Goal: Information Seeking & Learning: Learn about a topic

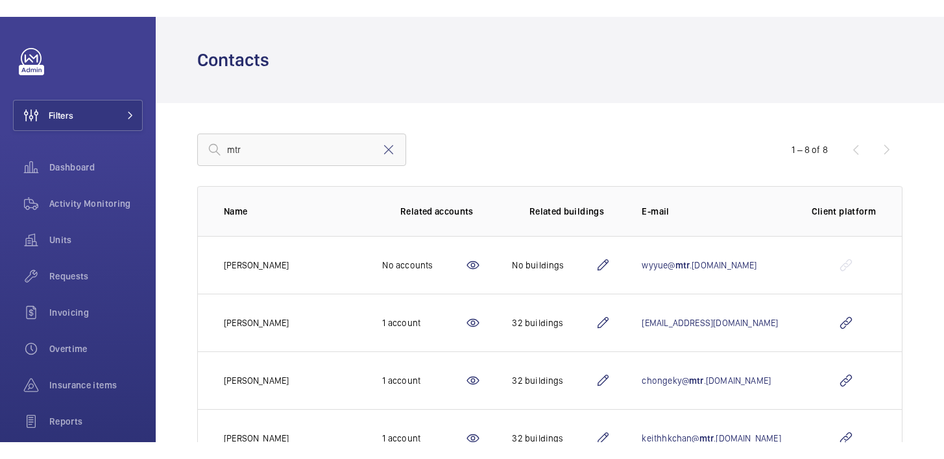
scroll to position [223, 0]
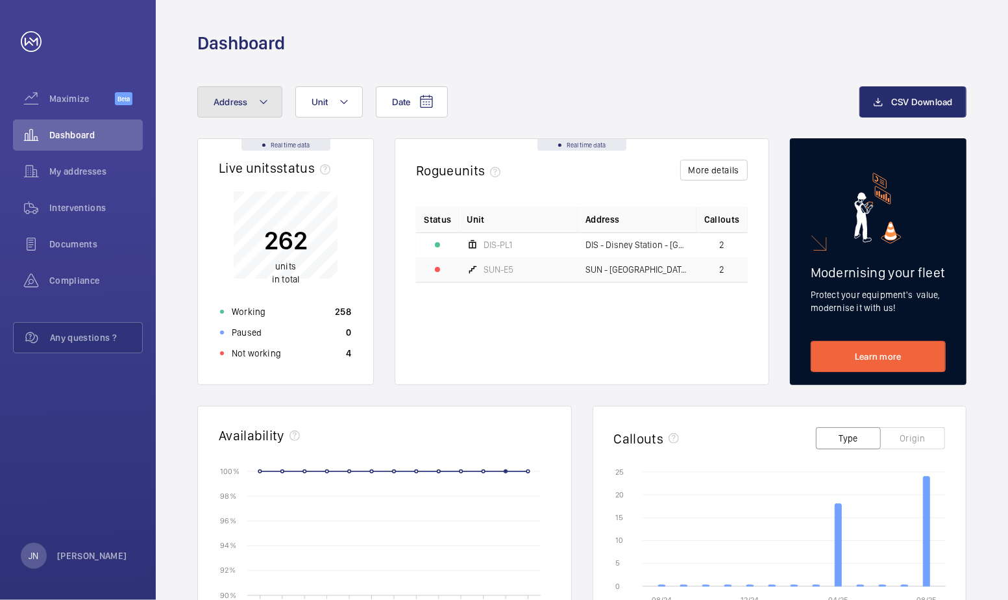
click at [252, 103] on button "Address" at bounding box center [239, 101] width 85 height 31
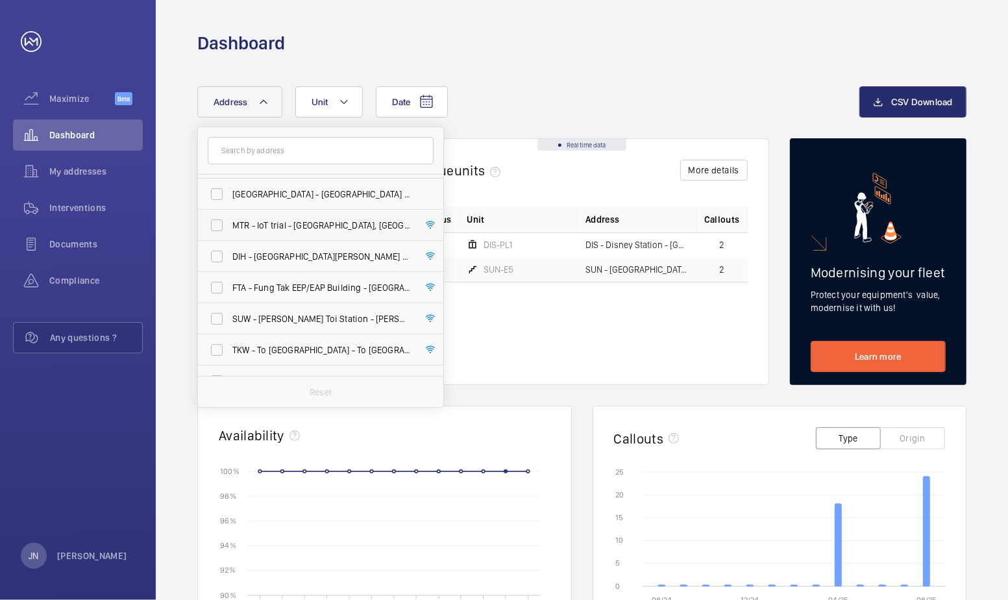
click at [287, 229] on span "MTR - IoT trial - Exhibition Centre, HONG KONG -" at bounding box center [321, 225] width 178 height 13
click at [230, 229] on input "MTR - IoT trial - Exhibition Centre, HONG KONG -" at bounding box center [217, 225] width 26 height 26
checkbox input "true"
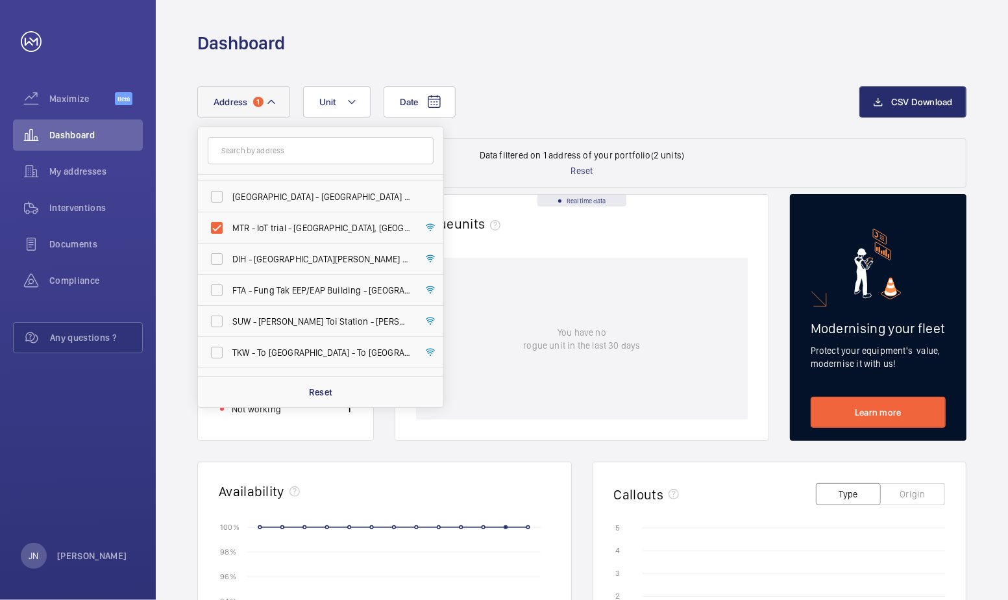
click at [641, 52] on div "Dashboard" at bounding box center [581, 43] width 769 height 24
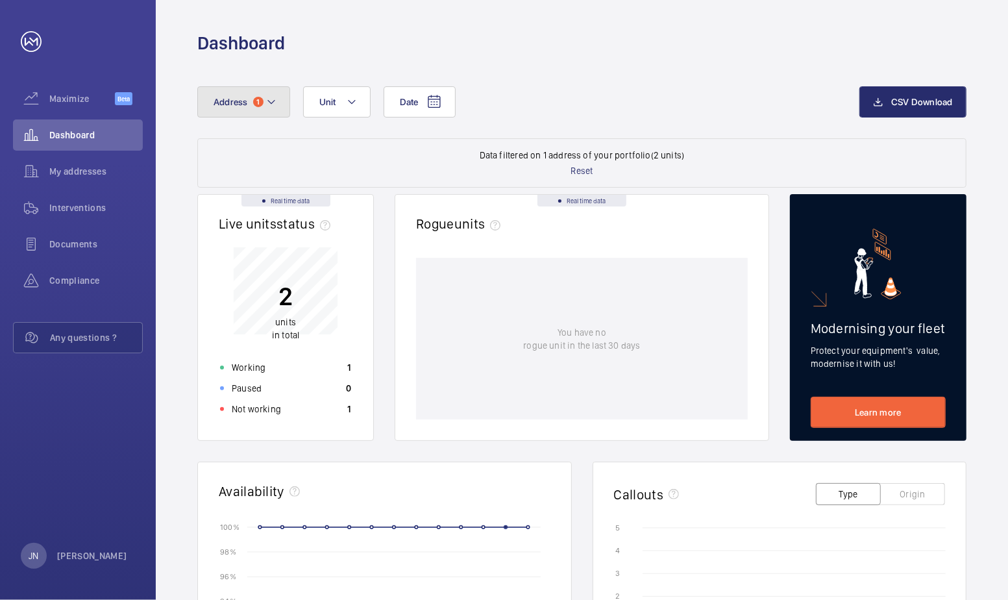
click at [274, 100] on mat-icon at bounding box center [271, 102] width 10 height 16
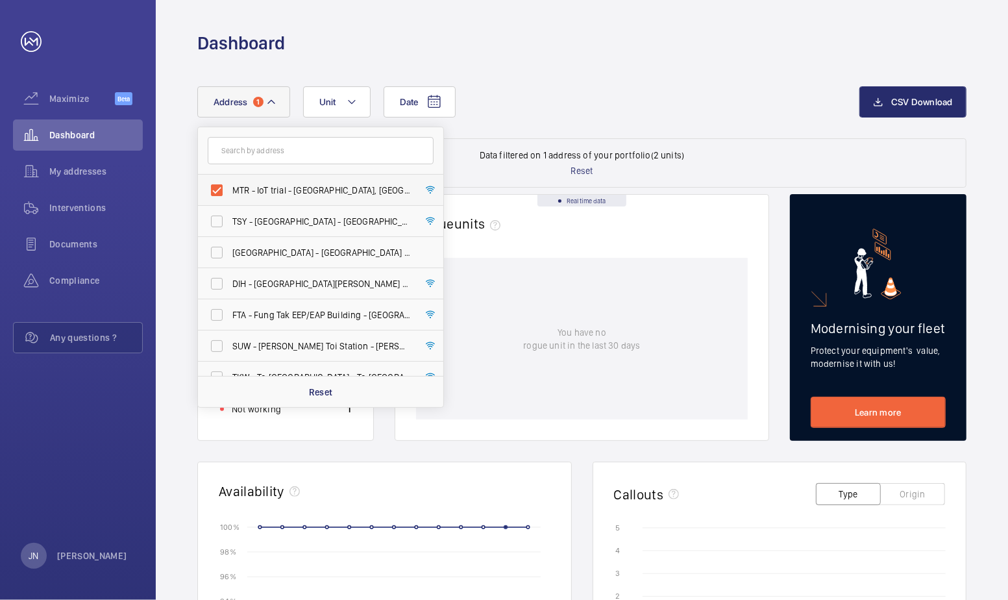
click at [219, 182] on label "MTR - IoT trial - Exhibition Centre, HONG KONG -" at bounding box center [311, 190] width 226 height 31
click at [219, 182] on input "MTR - IoT trial - Exhibition Centre, HONG KONG -" at bounding box center [217, 190] width 26 height 26
checkbox input "false"
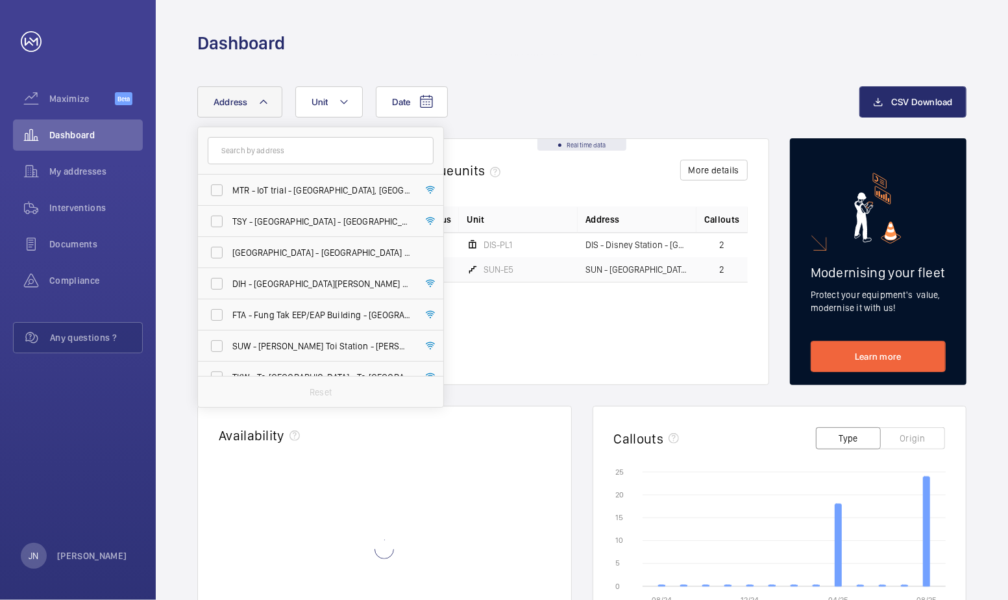
click at [662, 58] on div "Date Address MTR - IoT trial - Exhibition Centre, HONG KONG - TSY - Tsing Yi St…" at bounding box center [582, 503] width 852 height 896
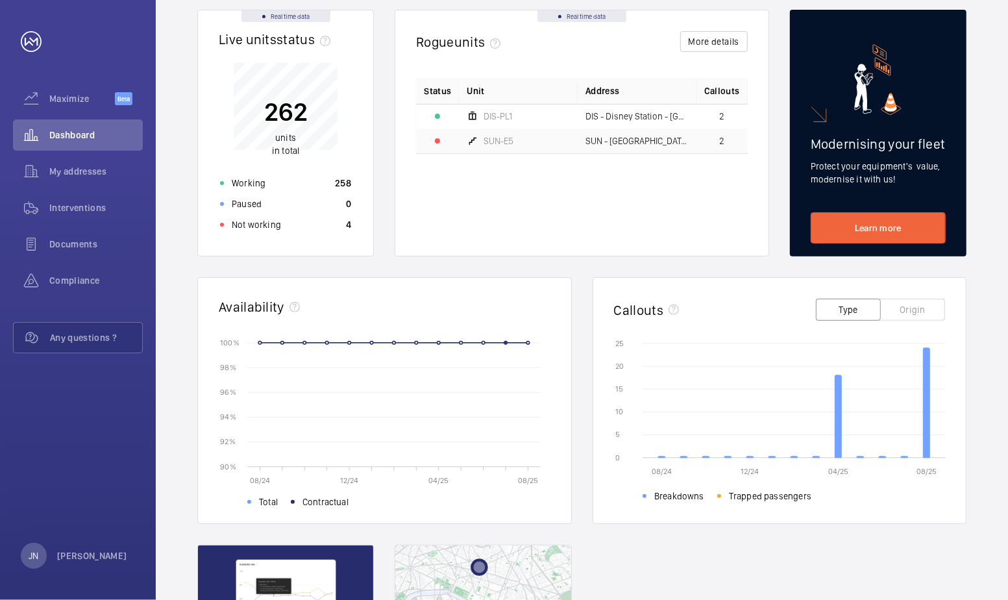
scroll to position [136, 0]
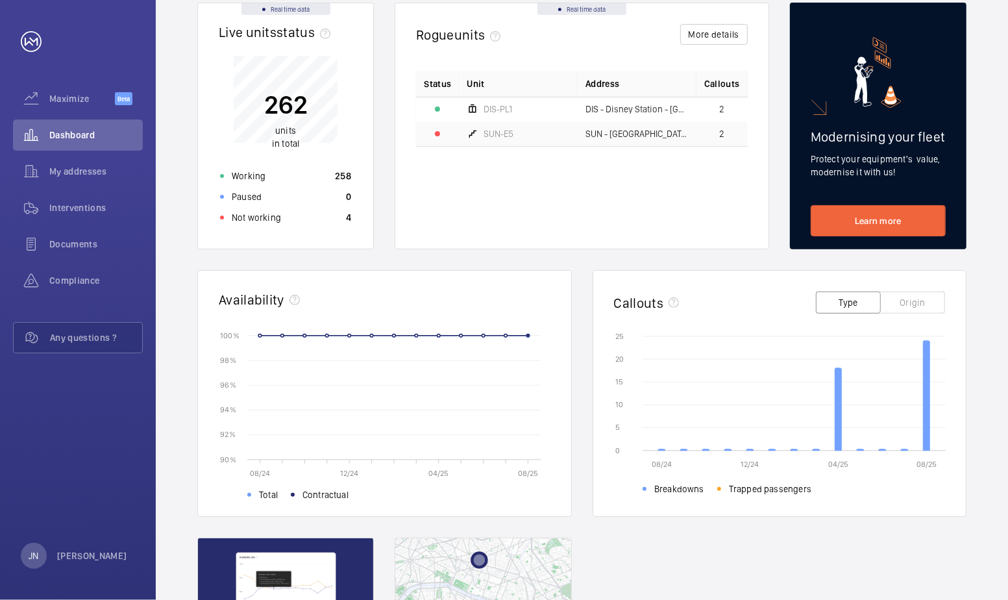
click at [914, 308] on button "Origin" at bounding box center [912, 302] width 65 height 22
click at [73, 211] on span "Interventions" at bounding box center [95, 207] width 93 height 13
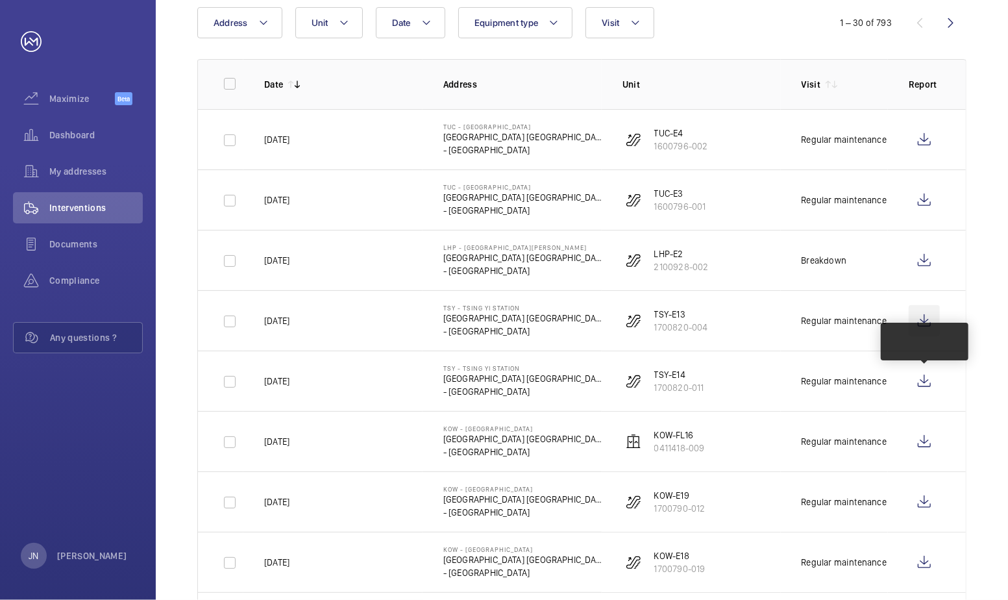
scroll to position [162, 0]
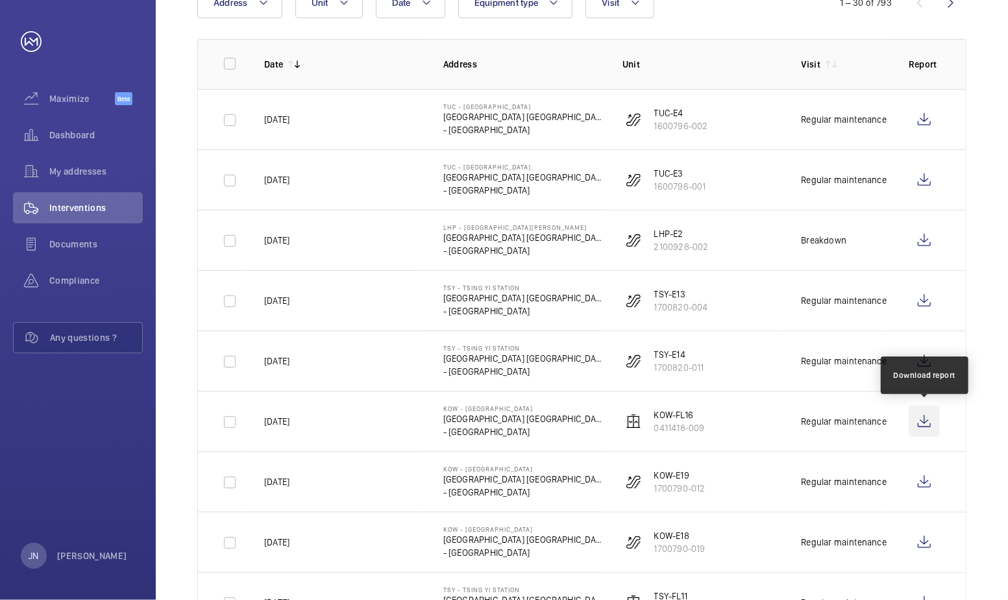
click at [932, 423] on wm-front-icon-button at bounding box center [924, 421] width 31 height 31
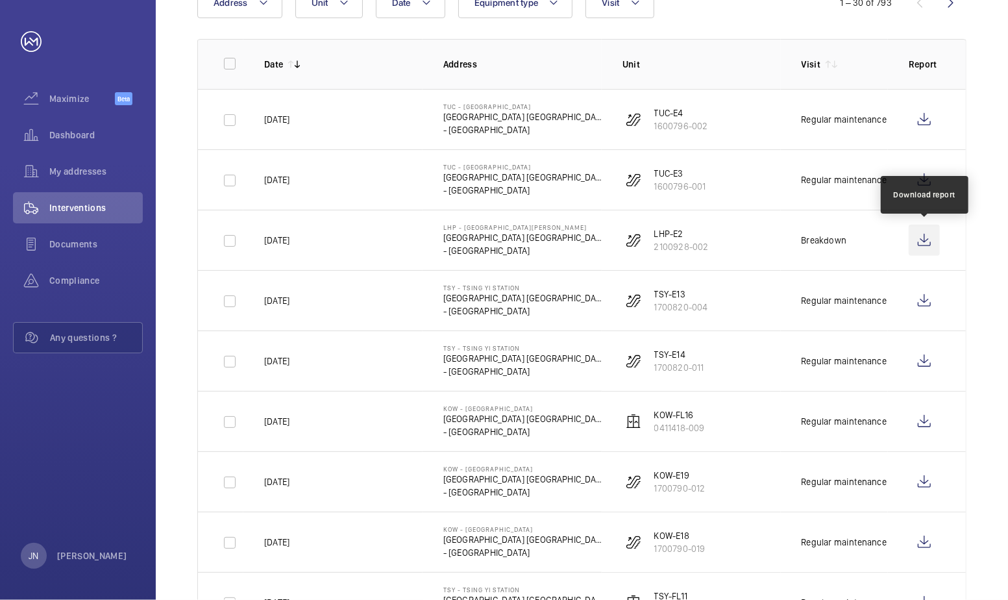
click at [932, 240] on wm-front-icon-button at bounding box center [924, 240] width 31 height 31
click at [75, 92] on div "Maximize Beta" at bounding box center [78, 98] width 130 height 31
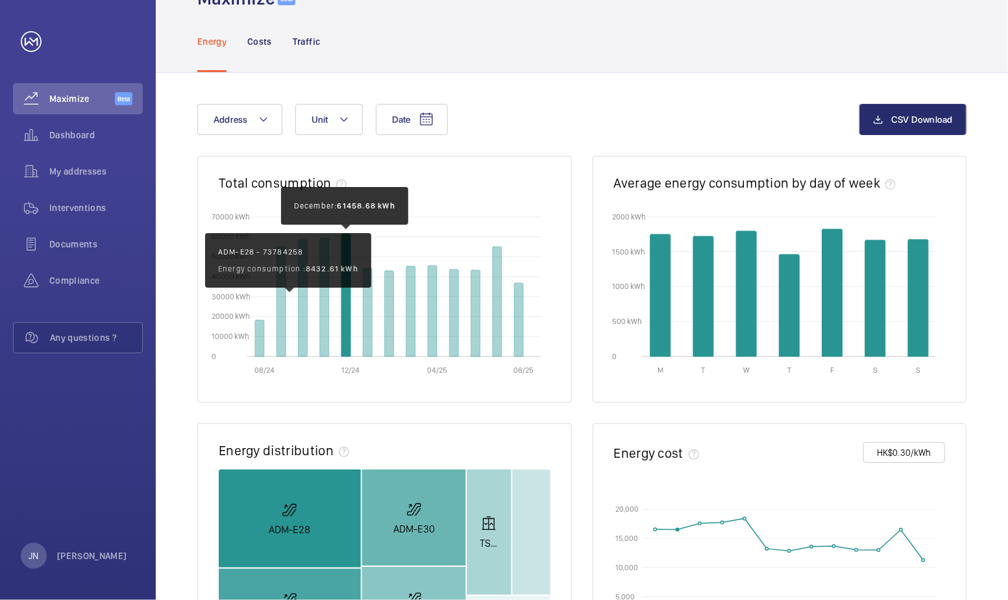
scroll to position [31, 0]
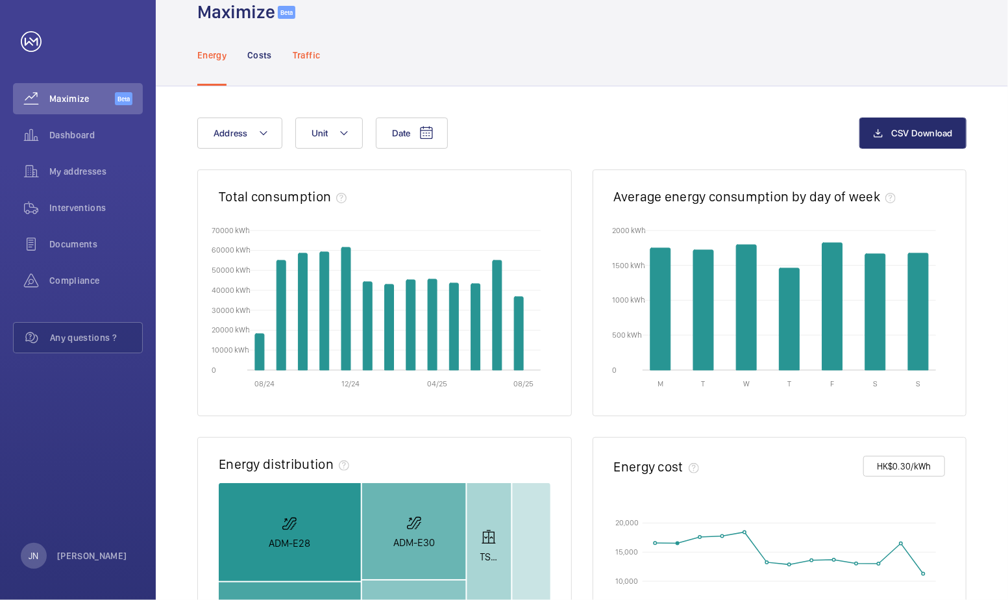
click at [312, 58] on p "Traffic" at bounding box center [306, 55] width 27 height 13
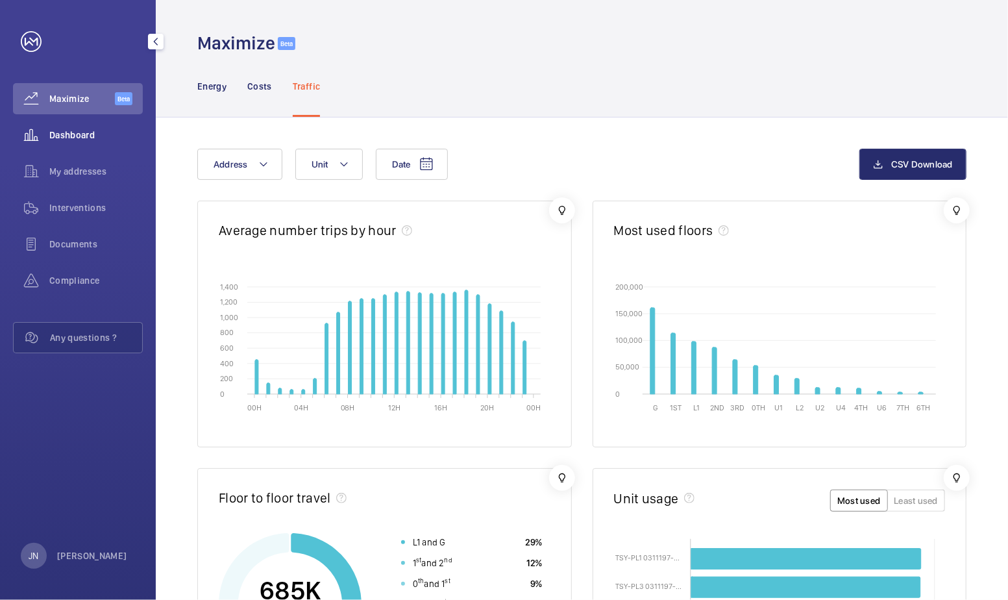
click at [72, 142] on div "Dashboard" at bounding box center [78, 134] width 130 height 31
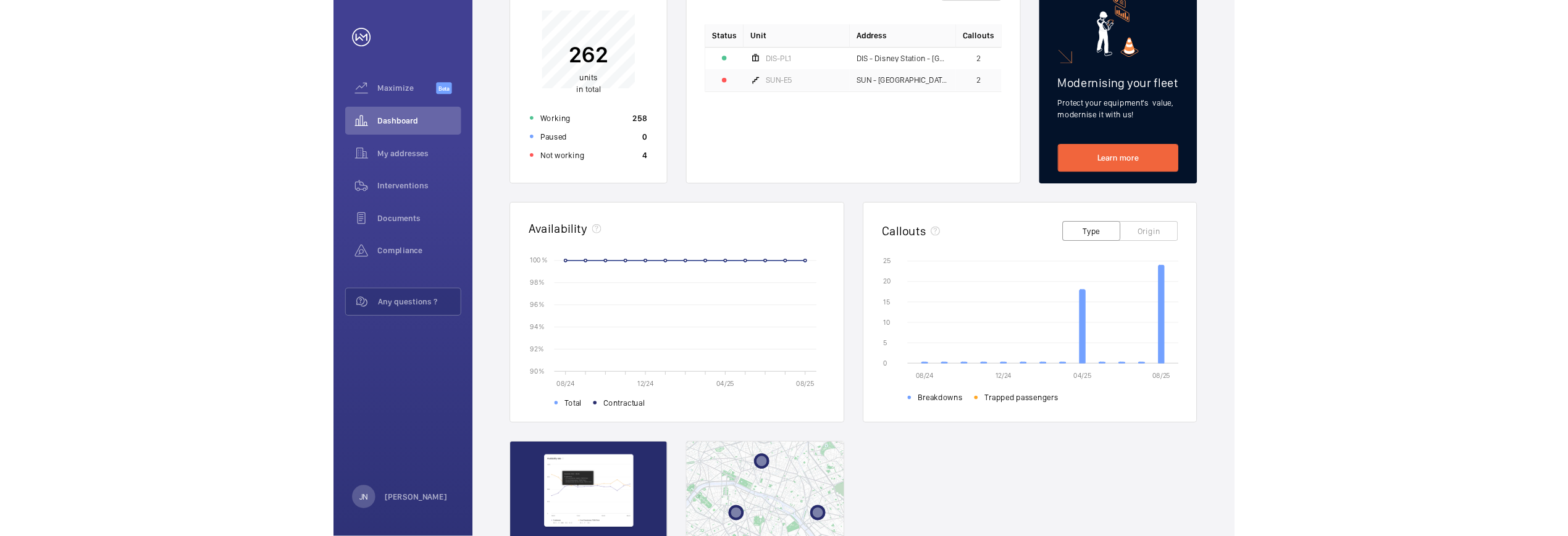
scroll to position [158, 0]
